Goal: Information Seeking & Learning: Learn about a topic

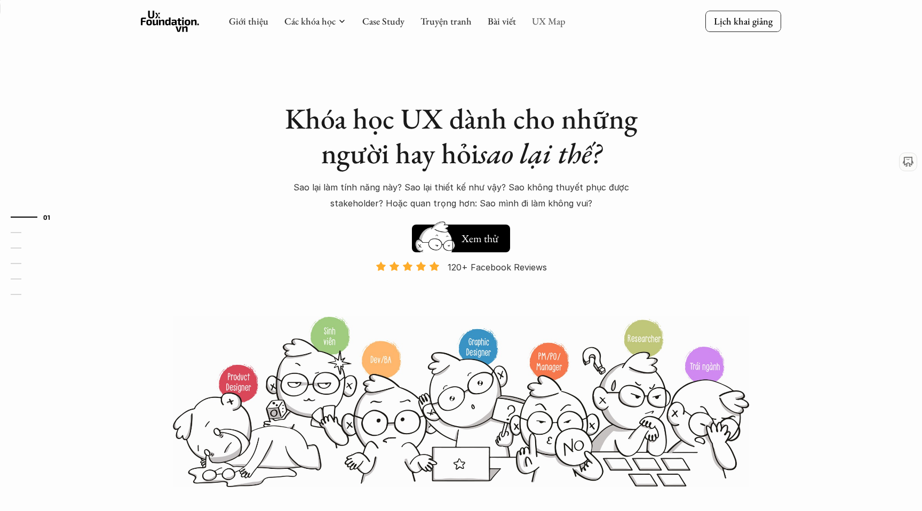
click at [537, 23] on link "UX Map" at bounding box center [549, 21] width 34 height 12
click at [543, 22] on link "UX Map" at bounding box center [549, 21] width 34 height 12
click at [553, 21] on link "UX Map" at bounding box center [549, 21] width 34 height 12
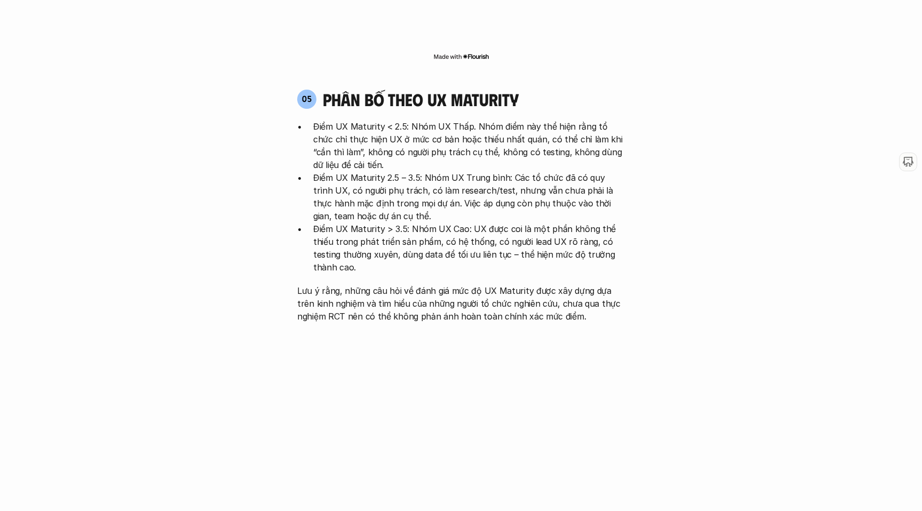
scroll to position [2211, 0]
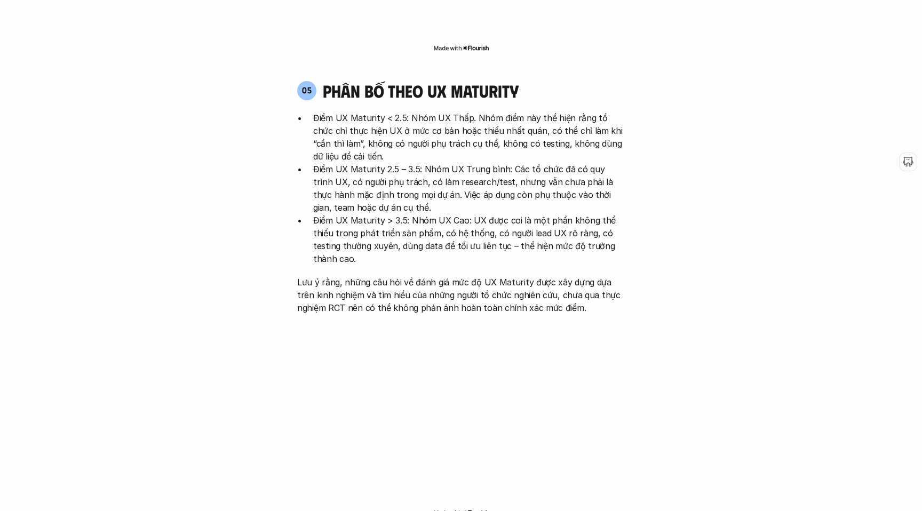
click at [478, 508] on img at bounding box center [461, 512] width 56 height 9
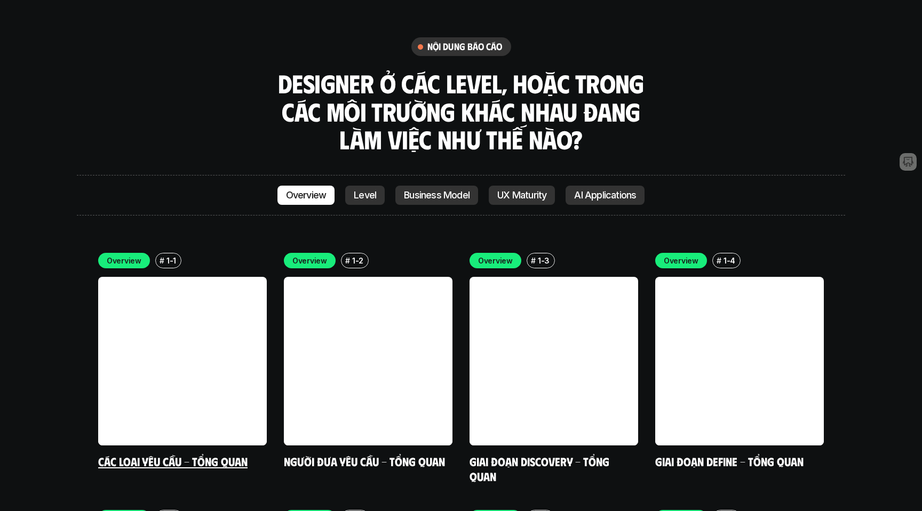
scroll to position [3019, 0]
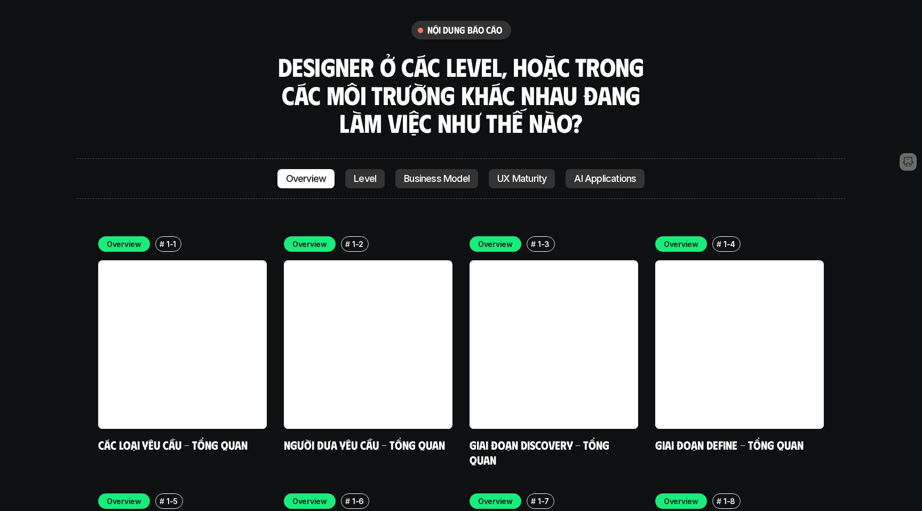
click at [359, 173] on p "Level" at bounding box center [365, 178] width 22 height 11
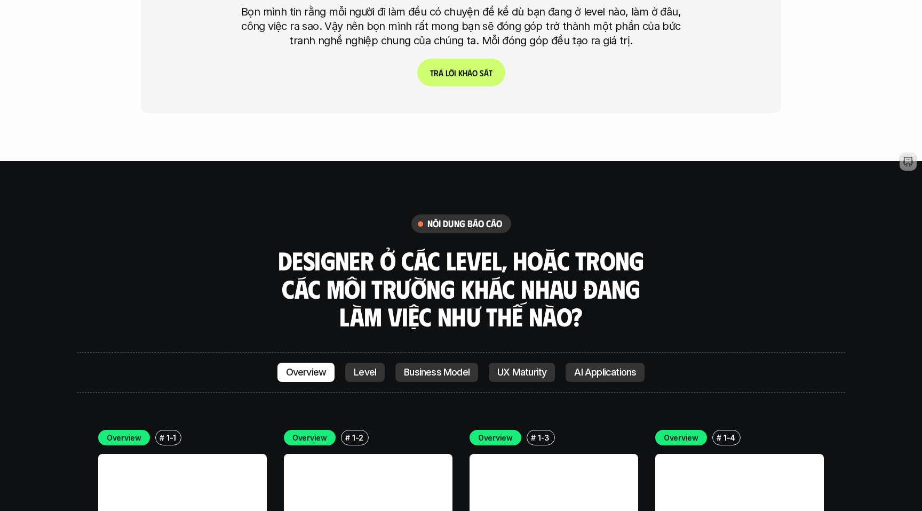
scroll to position [2823, 0]
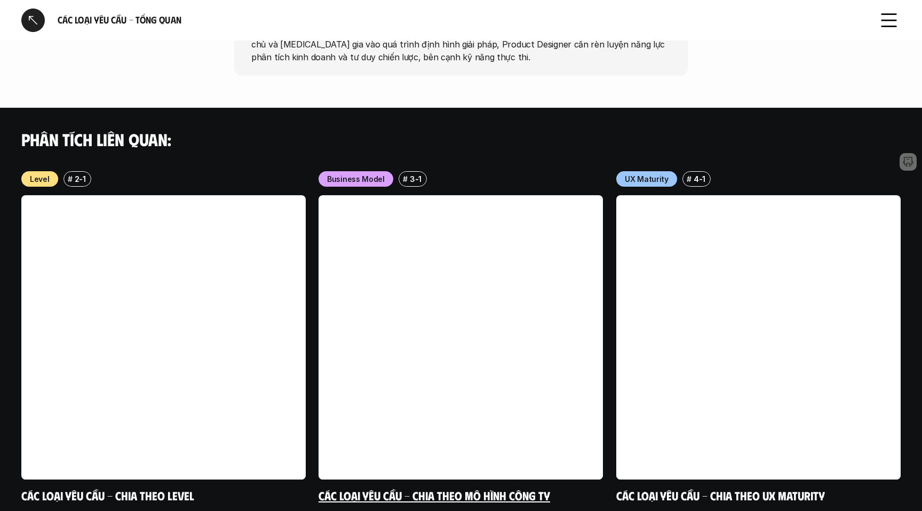
scroll to position [997, 0]
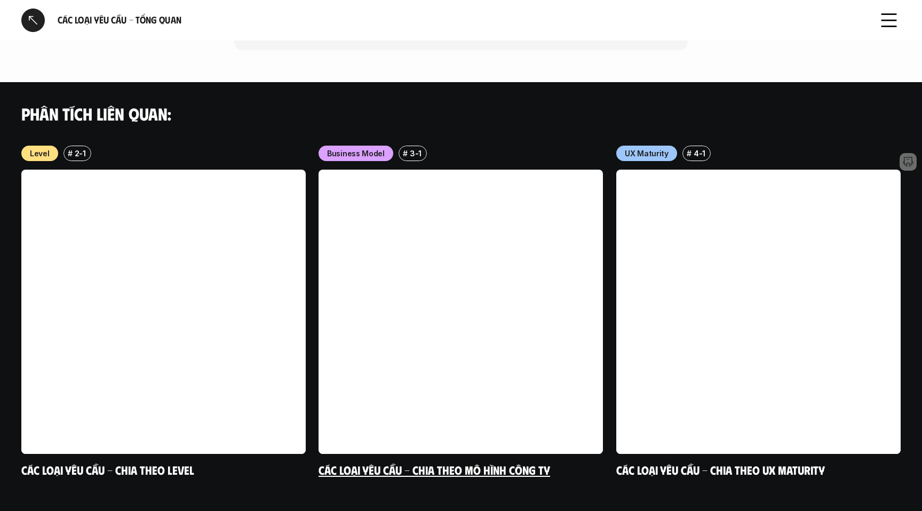
click at [442, 222] on link at bounding box center [460, 312] width 284 height 284
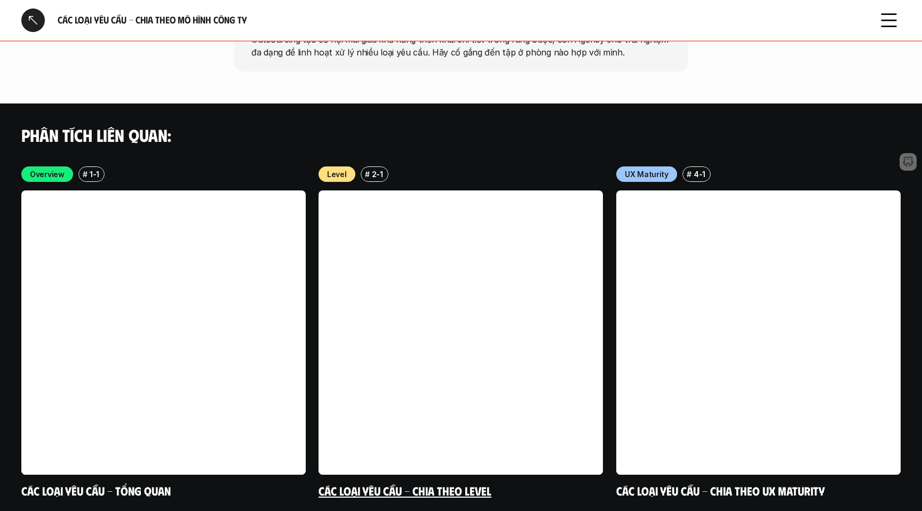
scroll to position [2067, 0]
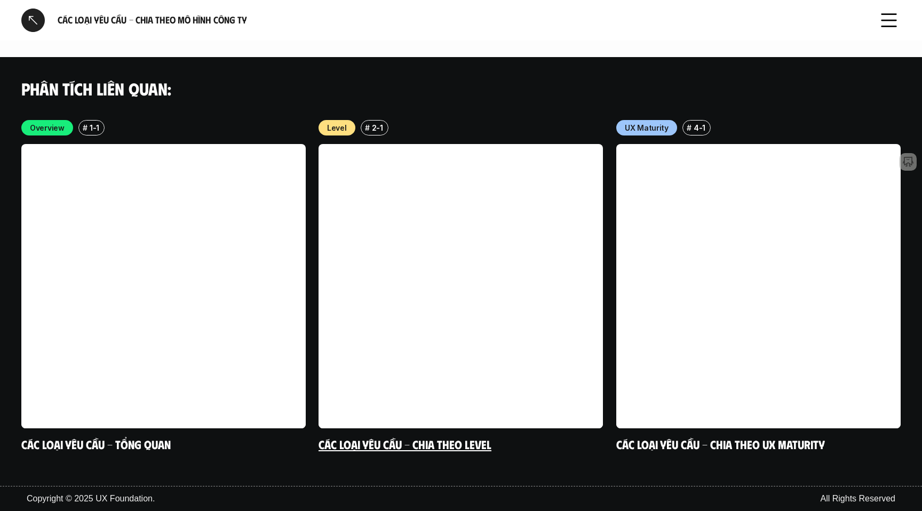
click at [449, 260] on link at bounding box center [460, 286] width 284 height 284
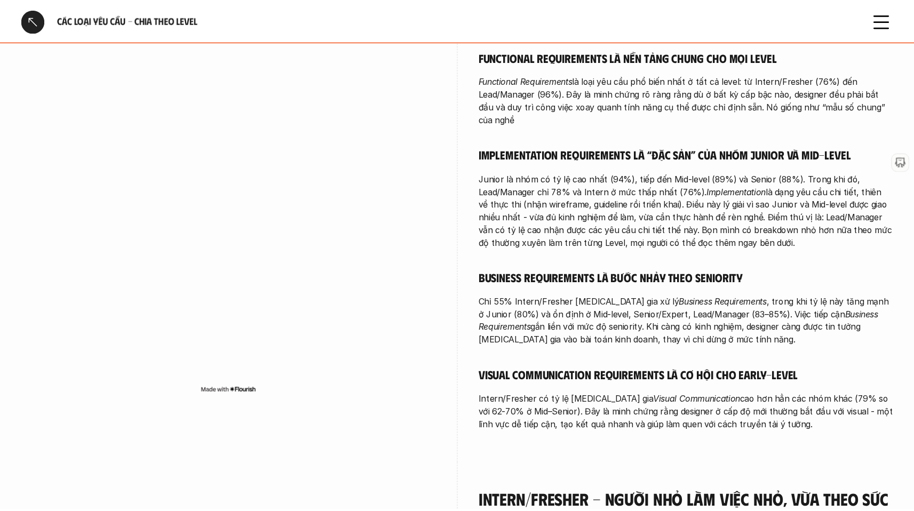
scroll to position [331, 0]
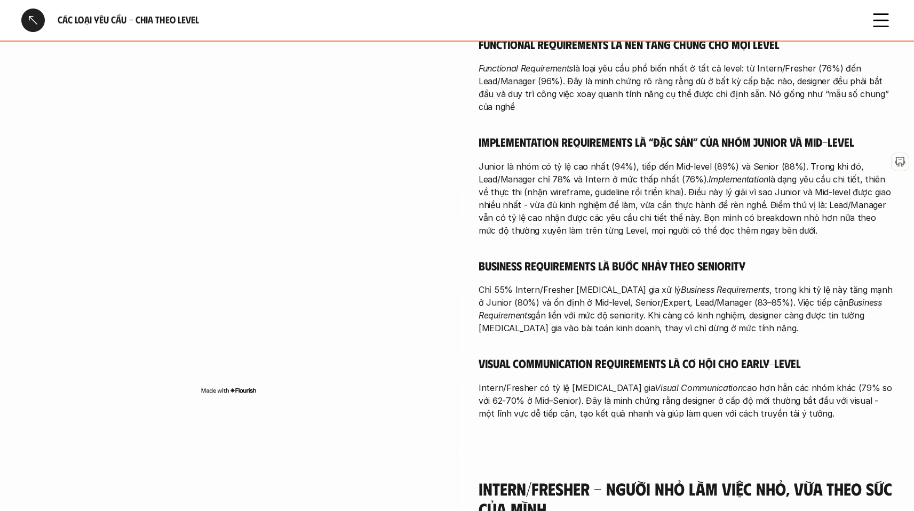
click at [36, 20] on div at bounding box center [32, 20] width 23 height 23
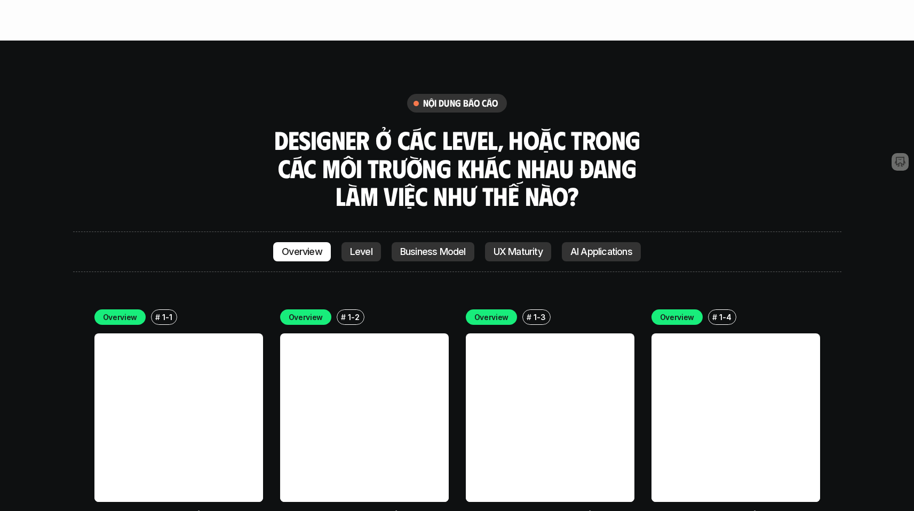
scroll to position [2944, 0]
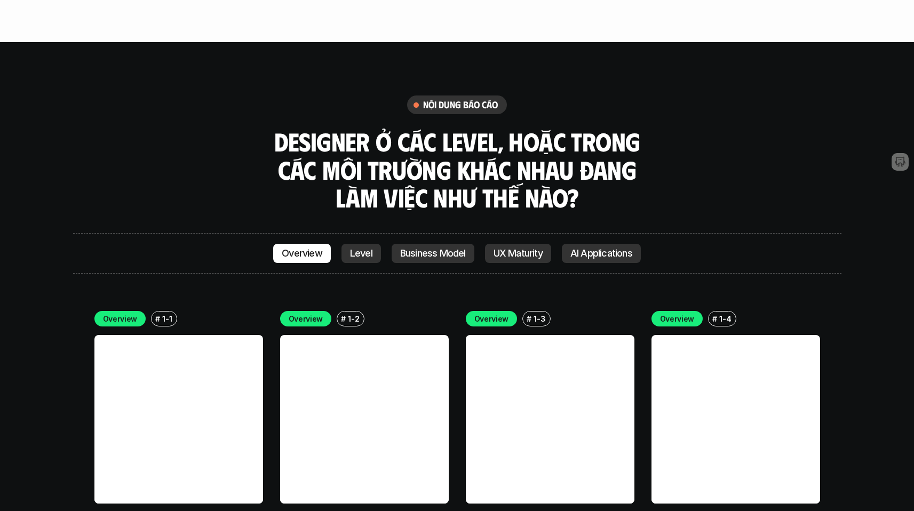
click at [378, 244] on link "Level" at bounding box center [360, 253] width 39 height 19
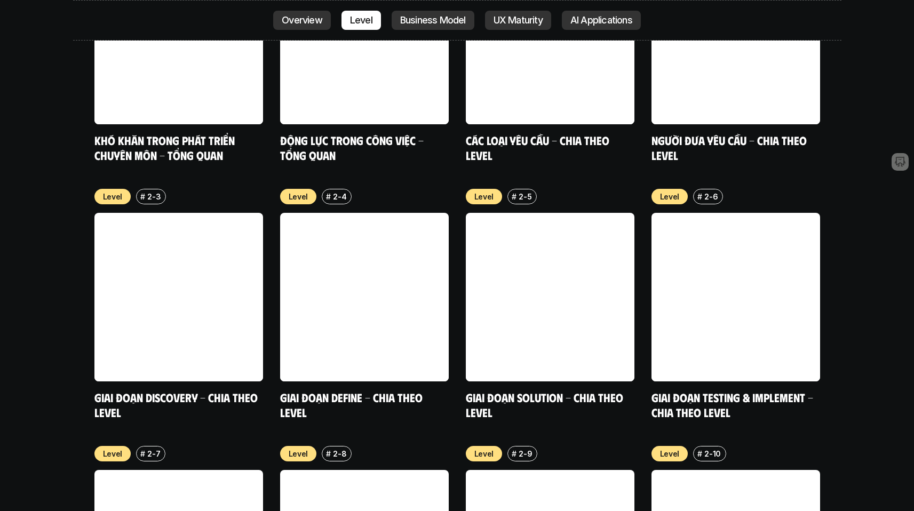
scroll to position [3827, 0]
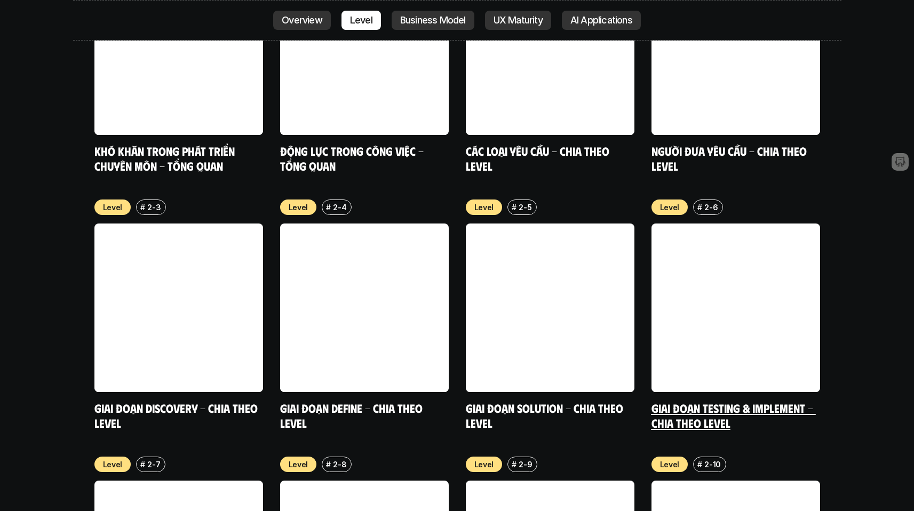
click at [672, 401] on link "Giai đoạn Testing & Implement - Chia theo Level" at bounding box center [733, 415] width 164 height 29
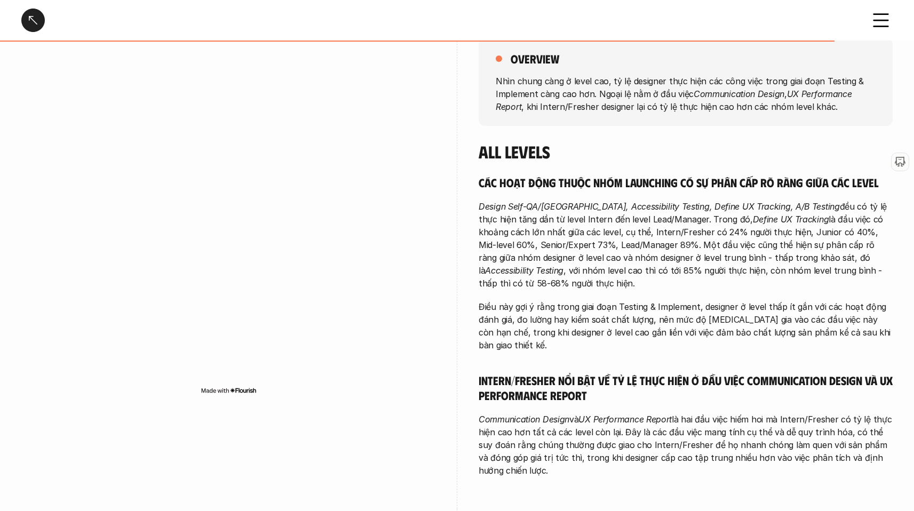
scroll to position [168, 0]
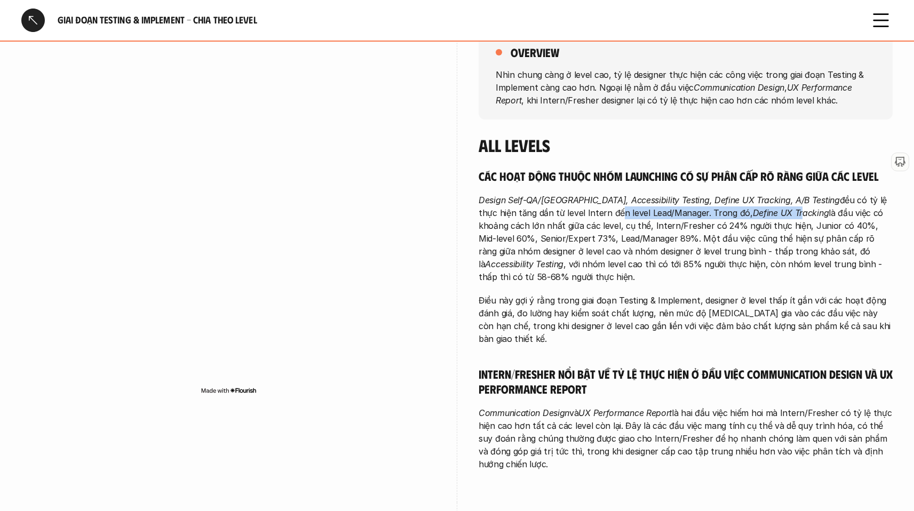
drag, startPoint x: 523, startPoint y: 213, endPoint x: 693, endPoint y: 213, distance: 170.1
click at [693, 213] on p "Design Self-QA/QC, Accessibility Testing, Define UX Tracking, A/B Testing đều c…" at bounding box center [685, 239] width 414 height 90
click at [753, 213] on em "Define UX Tracking" at bounding box center [791, 212] width 76 height 11
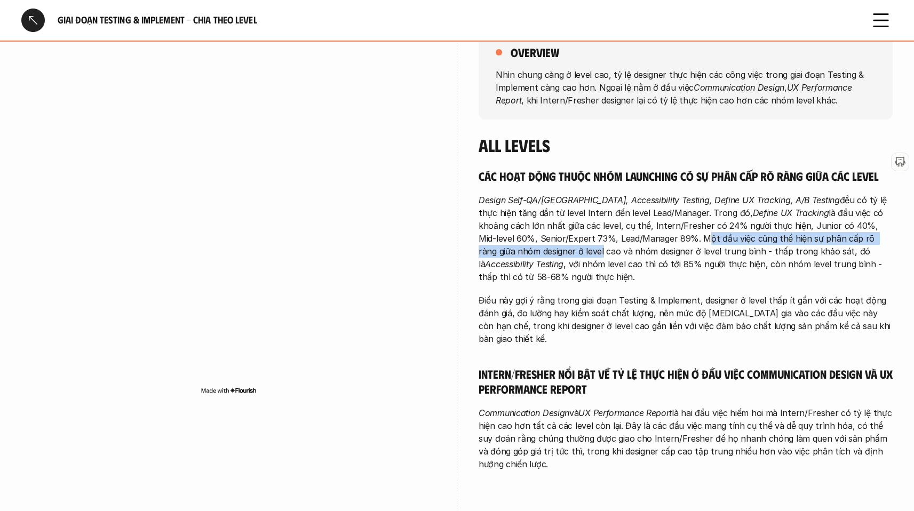
drag, startPoint x: 555, startPoint y: 239, endPoint x: 818, endPoint y: 244, distance: 262.5
click at [818, 244] on p "Design Self-QA/QC, Accessibility Testing, Define UX Tracking, A/B Testing đều c…" at bounding box center [685, 239] width 414 height 90
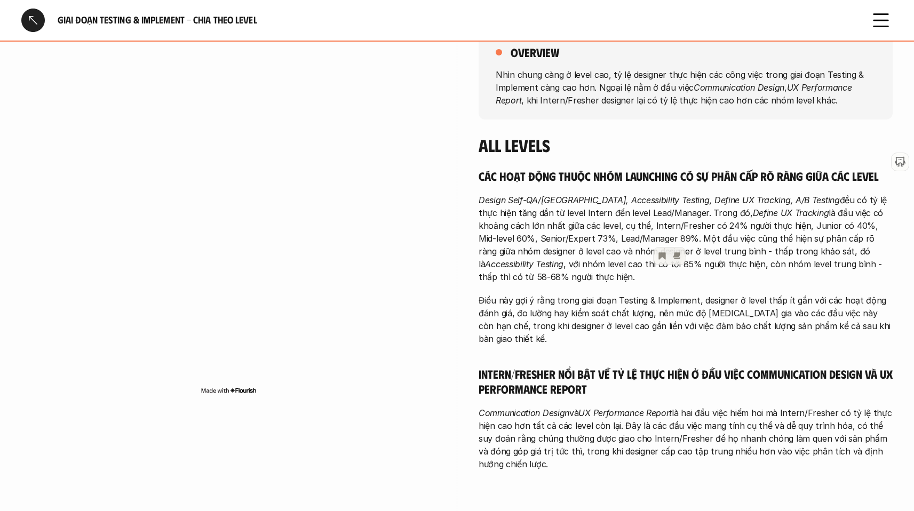
click at [818, 244] on p "Design Self-QA/QC, Accessibility Testing, Define UX Tracking, A/B Testing đều c…" at bounding box center [685, 239] width 414 height 90
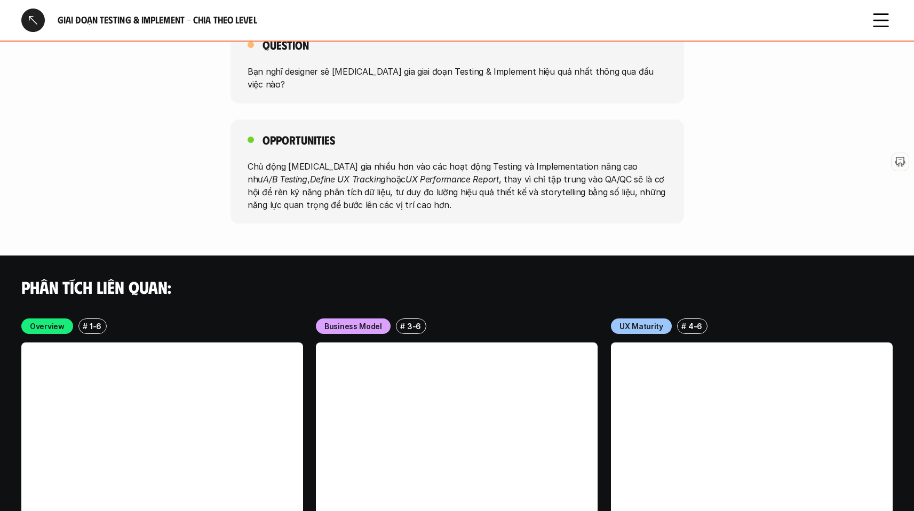
scroll to position [2792, 0]
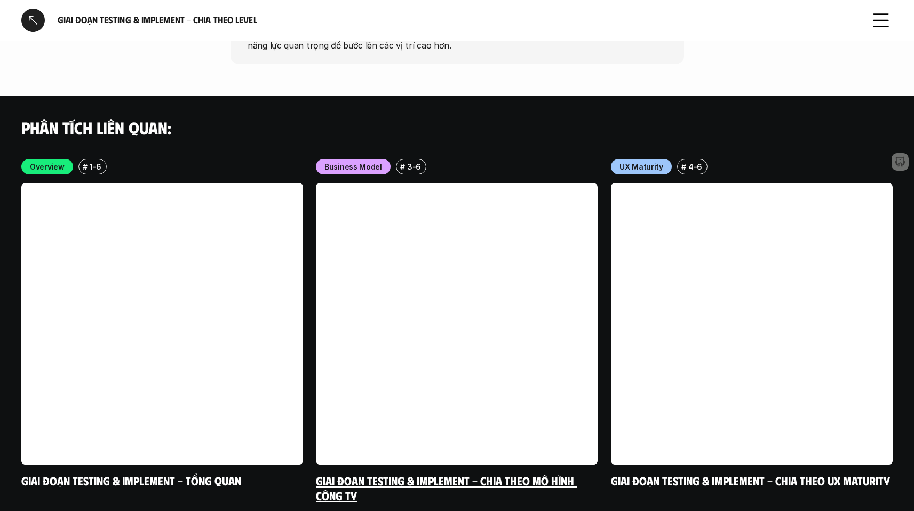
click at [387, 281] on link at bounding box center [457, 324] width 282 height 282
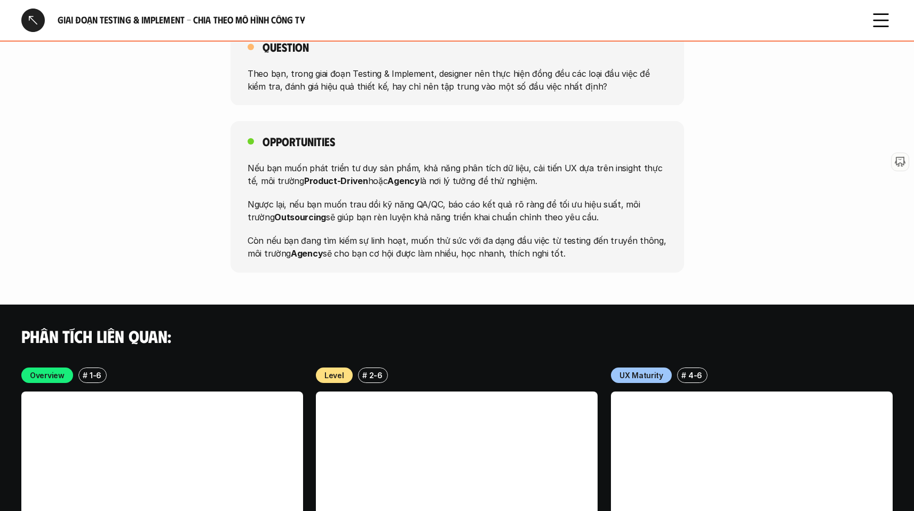
scroll to position [2136, 0]
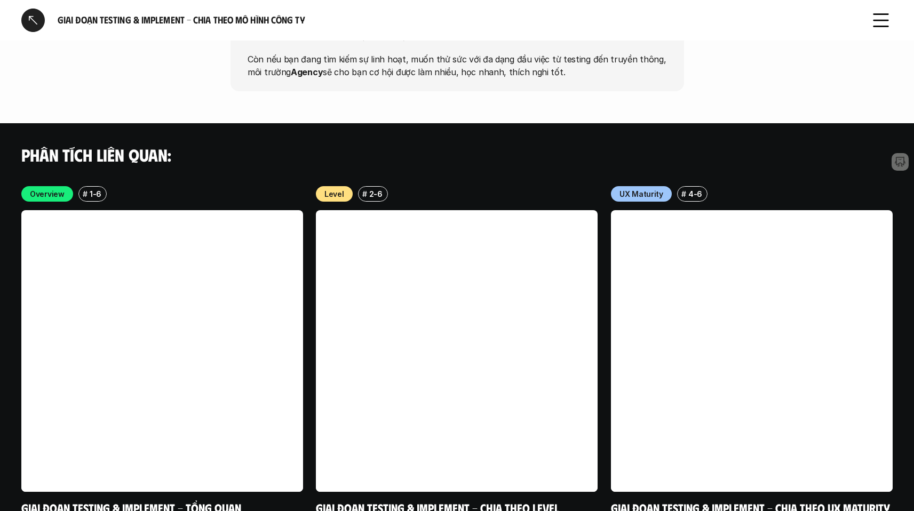
click at [262, 393] on link at bounding box center [162, 351] width 282 height 282
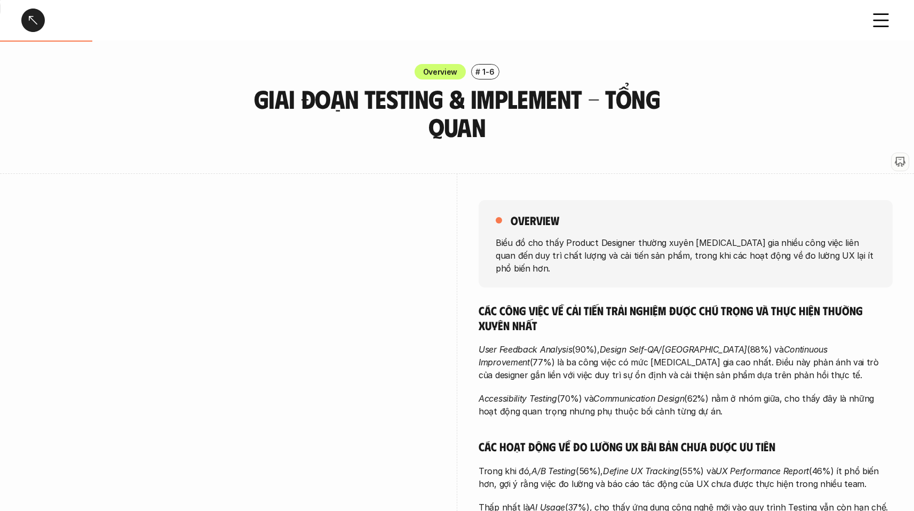
click at [39, 19] on div at bounding box center [32, 20] width 23 height 23
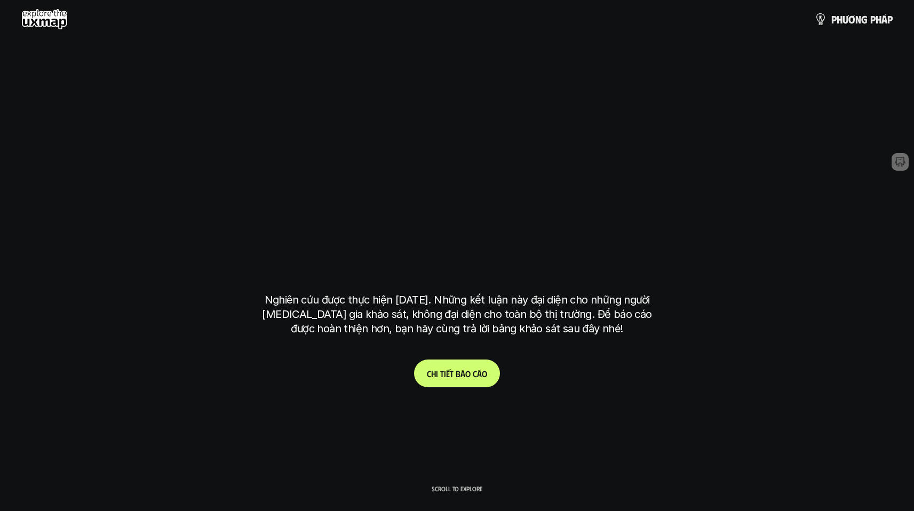
scroll to position [3081, 0]
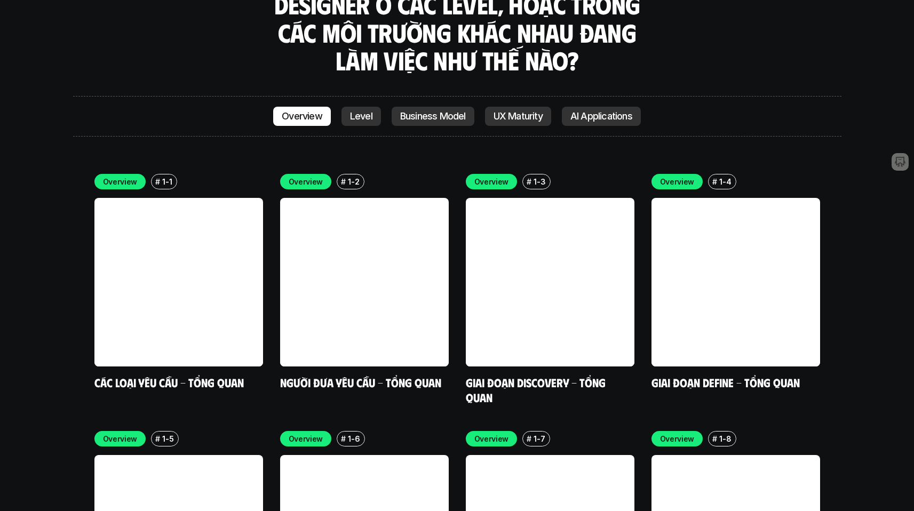
click at [444, 111] on p "Business Model" at bounding box center [433, 116] width 66 height 11
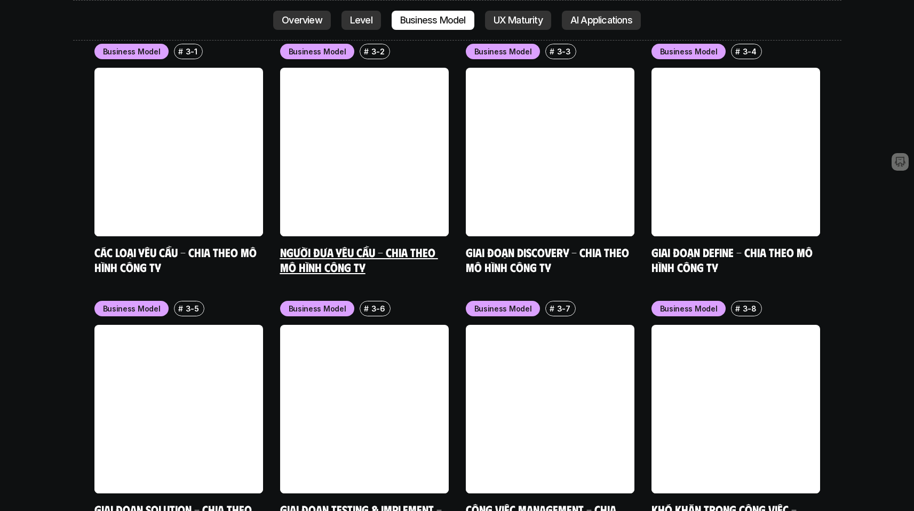
scroll to position [4497, 0]
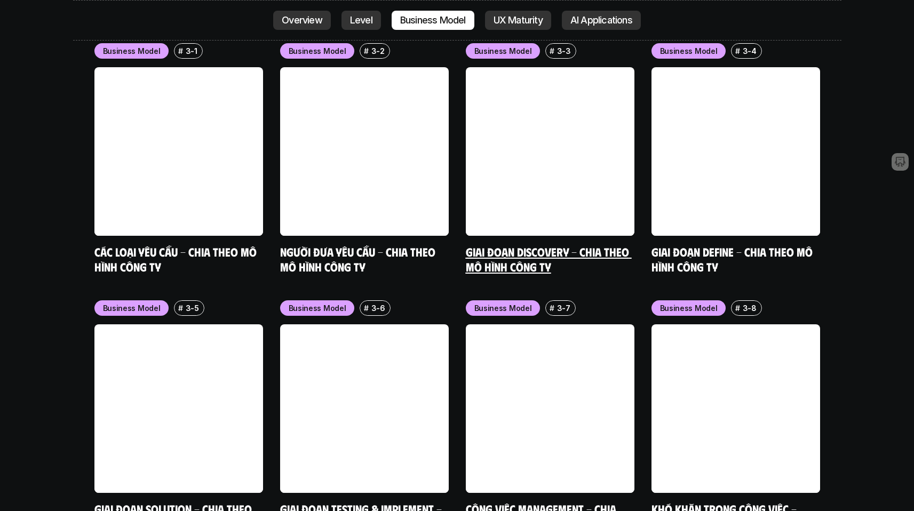
click at [517, 67] on link at bounding box center [550, 151] width 169 height 169
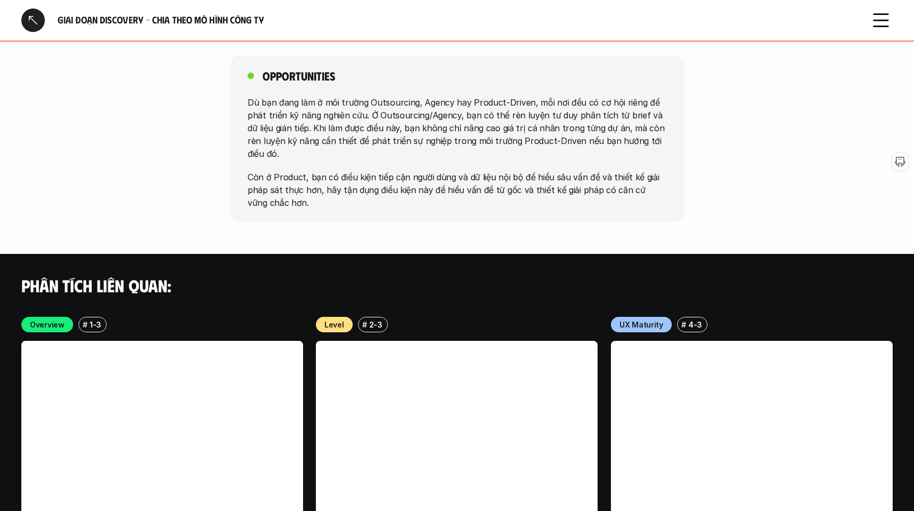
scroll to position [2023, 0]
